Goal: Transaction & Acquisition: Purchase product/service

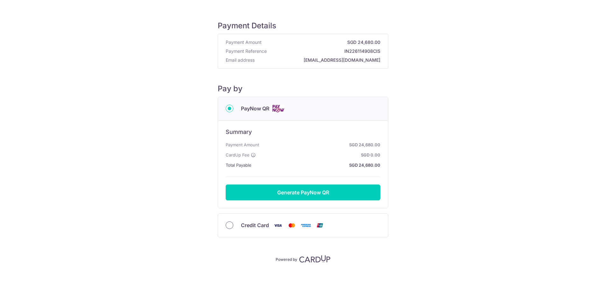
click at [226, 224] on input "Credit Card" at bounding box center [230, 226] width 8 height 8
radio input "true"
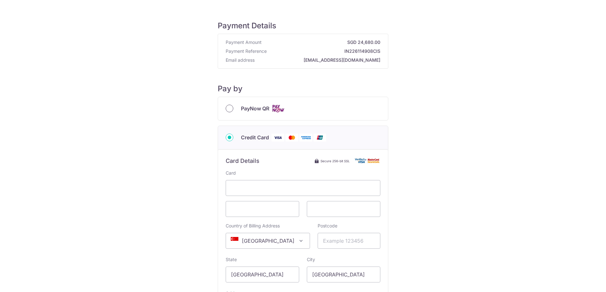
click at [227, 111] on input "PayNow QR" at bounding box center [230, 109] width 8 height 8
radio input "true"
